Goal: Navigation & Orientation: Find specific page/section

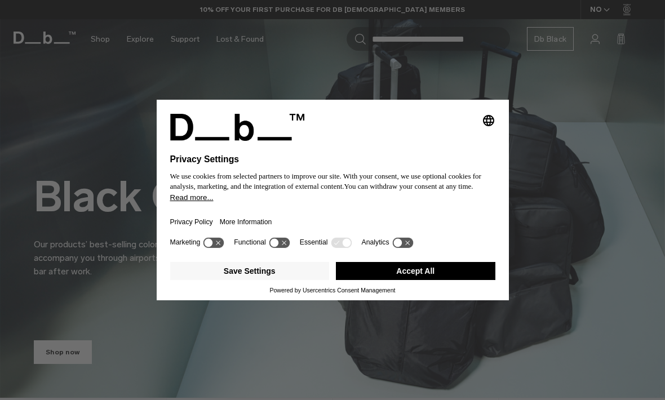
click at [63, 142] on div "Selecting an option will immediately change the language Privacy Settings We us…" at bounding box center [332, 200] width 665 height 400
click at [470, 280] on button "Accept All" at bounding box center [416, 271] width 160 height 18
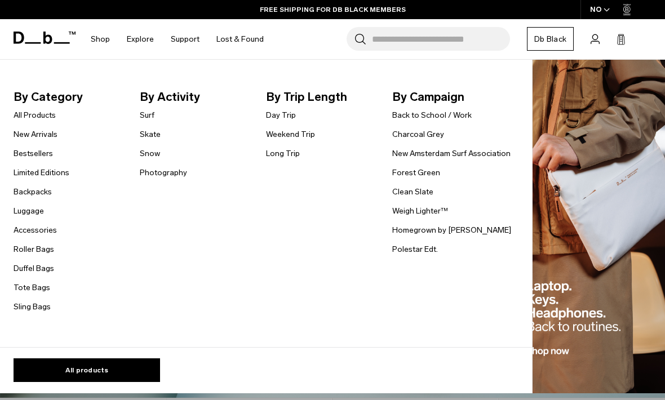
click at [15, 135] on link "New Arrivals" at bounding box center [36, 135] width 44 height 12
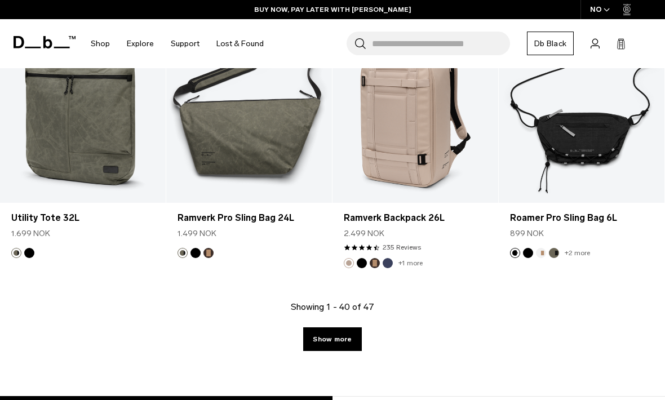
scroll to position [2832, 0]
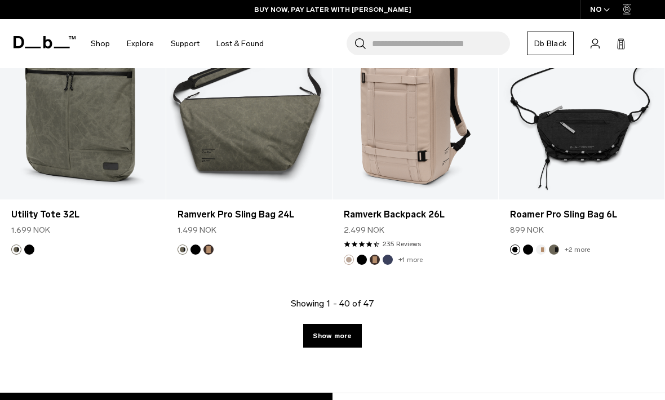
click at [322, 324] on link "Show more" at bounding box center [332, 336] width 58 height 24
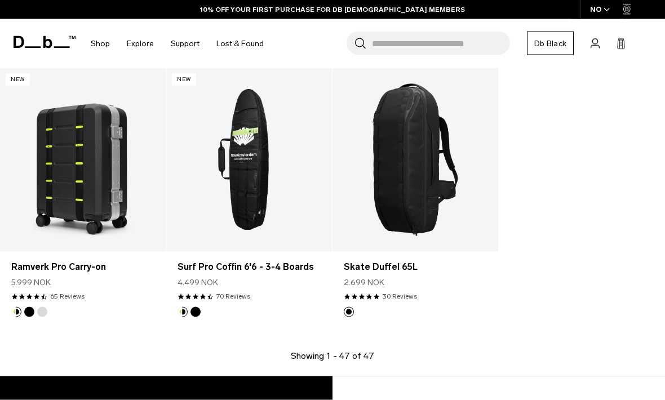
scroll to position [3355, 0]
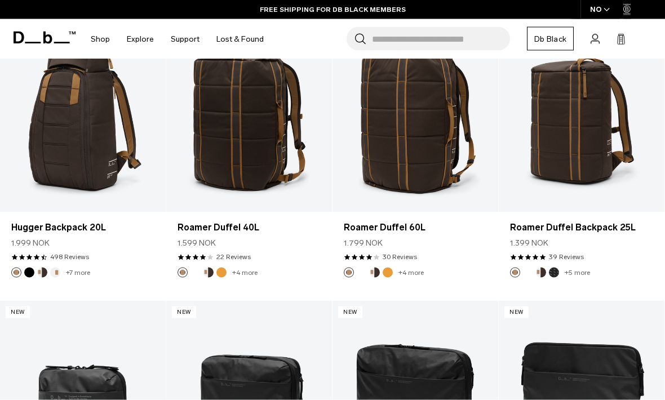
scroll to position [1997, 0]
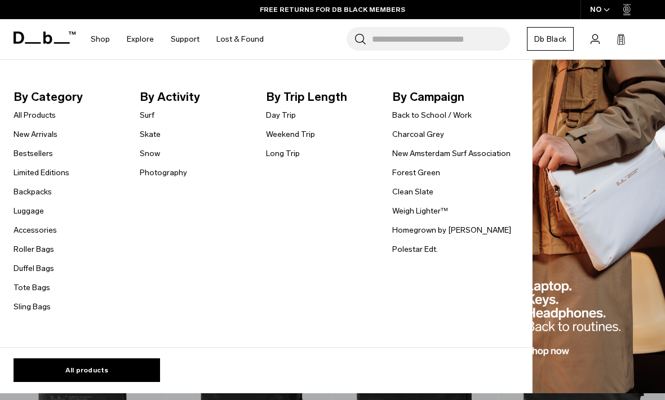
click at [39, 170] on link "Limited Editions" at bounding box center [42, 173] width 56 height 12
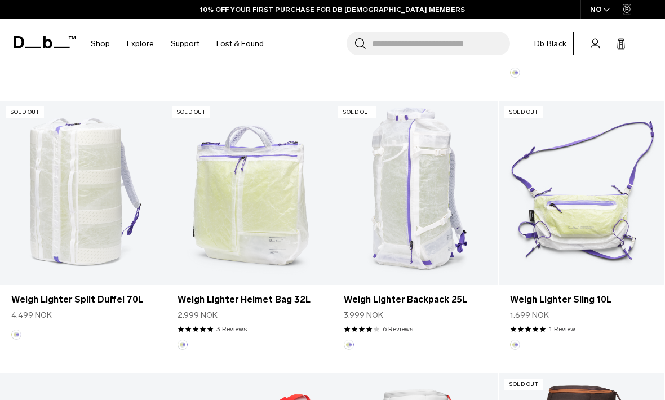
scroll to position [799, 0]
